Goal: Information Seeking & Learning: Check status

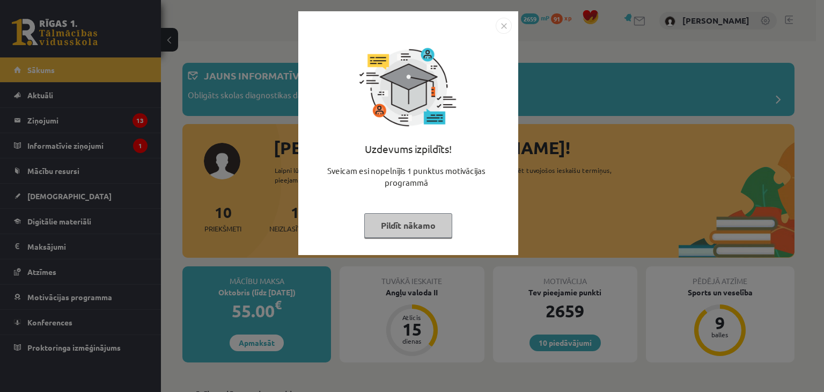
click at [424, 228] on button "Pildīt nākamo" at bounding box center [408, 225] width 88 height 25
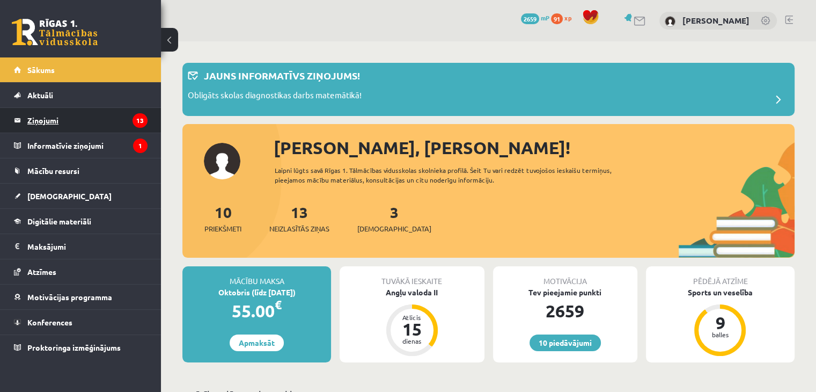
click at [71, 122] on legend "Ziņojumi 13" at bounding box center [87, 120] width 120 height 25
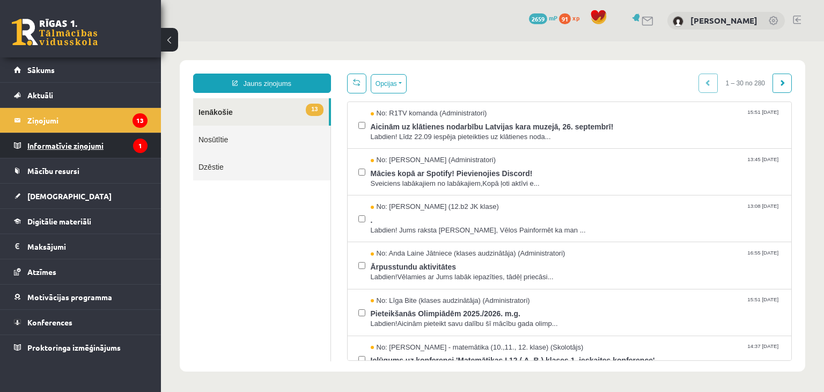
click at [112, 141] on legend "Informatīvie ziņojumi 1" at bounding box center [87, 145] width 120 height 25
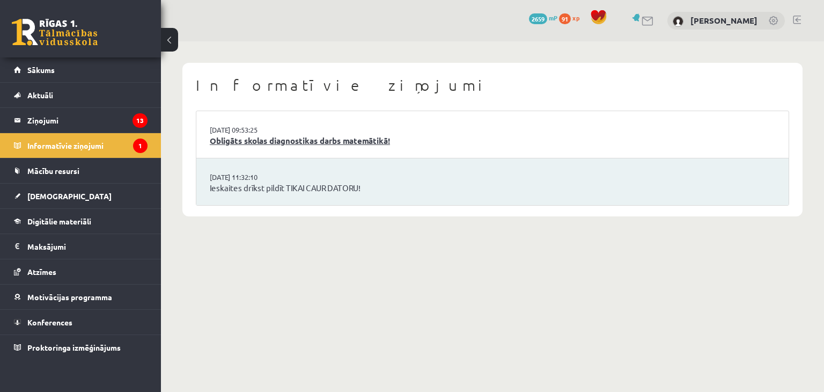
click at [228, 137] on link "Obligāts skolas diagnostikas darbs matemātikā!" at bounding box center [493, 141] width 566 height 12
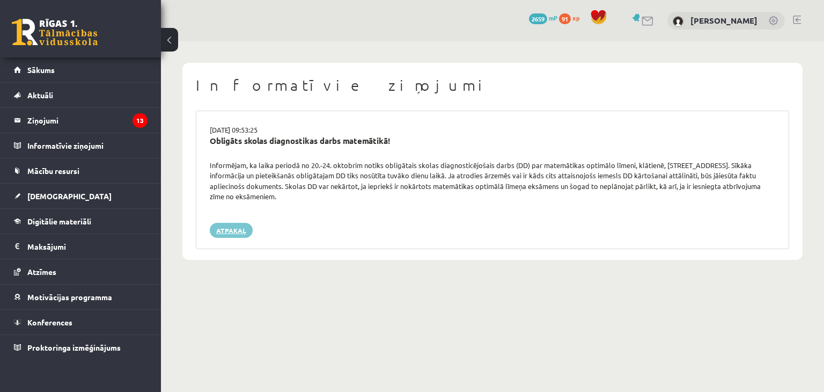
click at [226, 230] on link "Atpakaļ" at bounding box center [231, 230] width 43 height 15
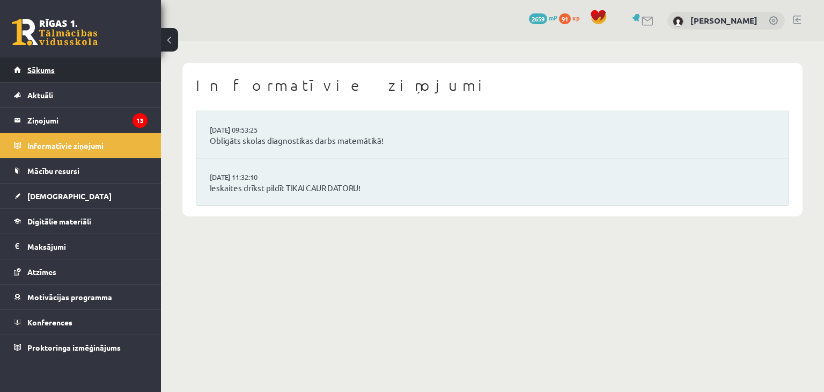
click at [112, 76] on link "Sākums" at bounding box center [81, 69] width 134 height 25
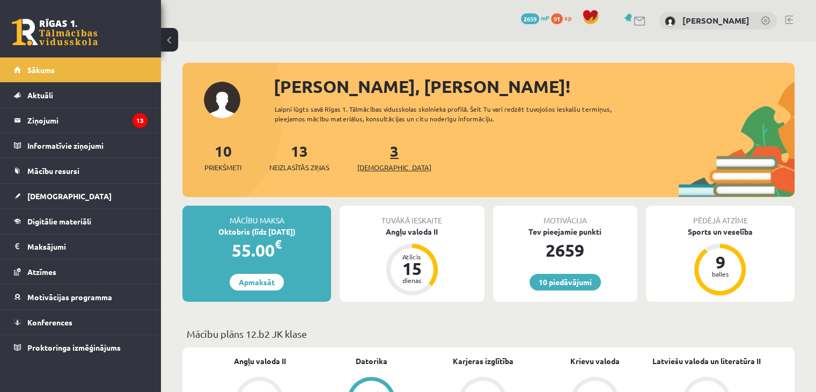
click at [377, 148] on link "3 Ieskaites" at bounding box center [394, 157] width 74 height 32
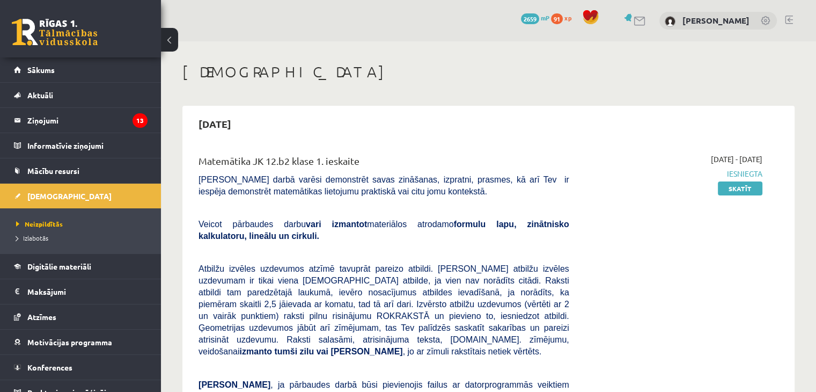
click at [792, 18] on link at bounding box center [789, 20] width 8 height 9
